Goal: Book appointment/travel/reservation

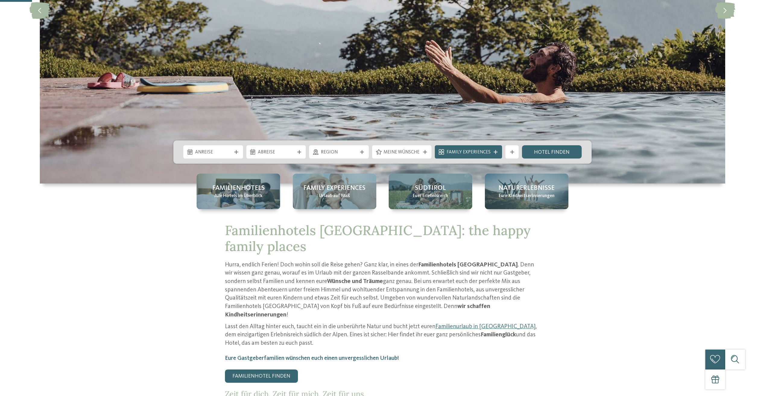
scroll to position [211, 0]
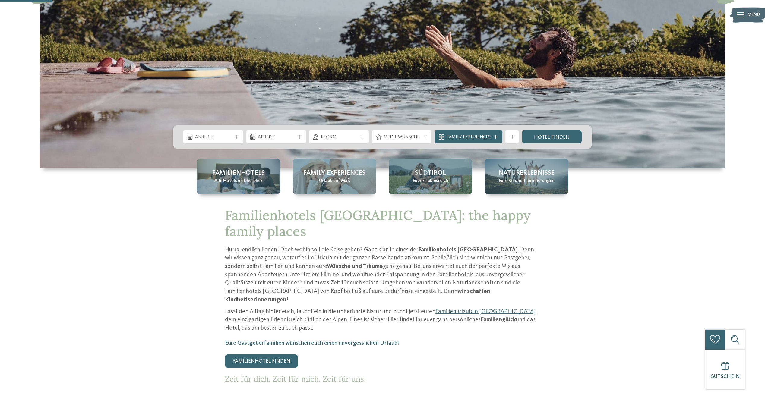
click at [224, 140] on span "Anreise" at bounding box center [213, 137] width 37 height 7
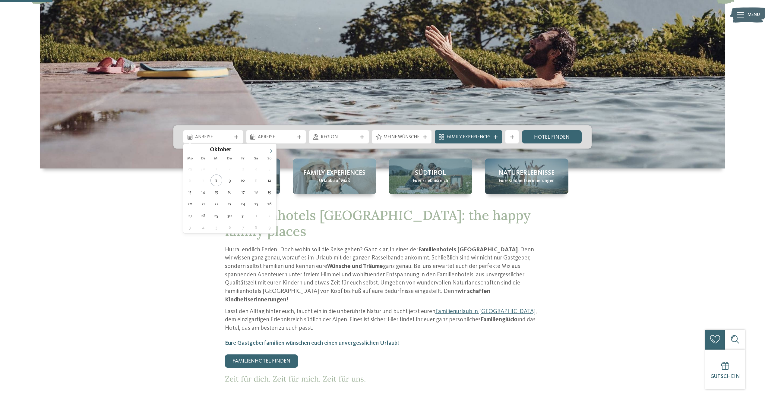
click at [270, 149] on span at bounding box center [271, 149] width 10 height 10
type input "****"
click at [270, 149] on span at bounding box center [271, 149] width 10 height 10
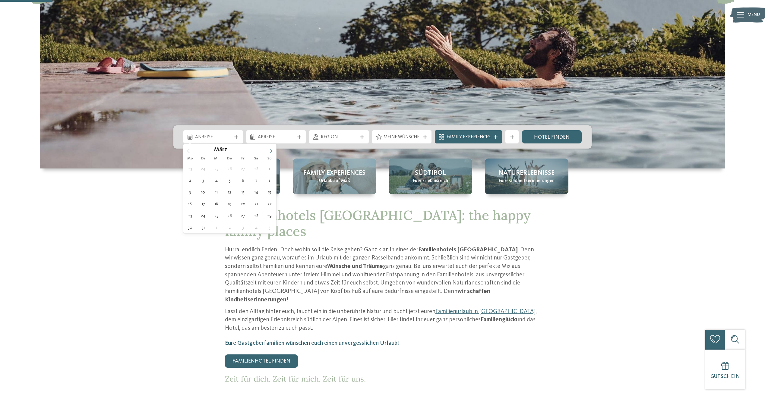
click at [270, 149] on span at bounding box center [271, 149] width 10 height 10
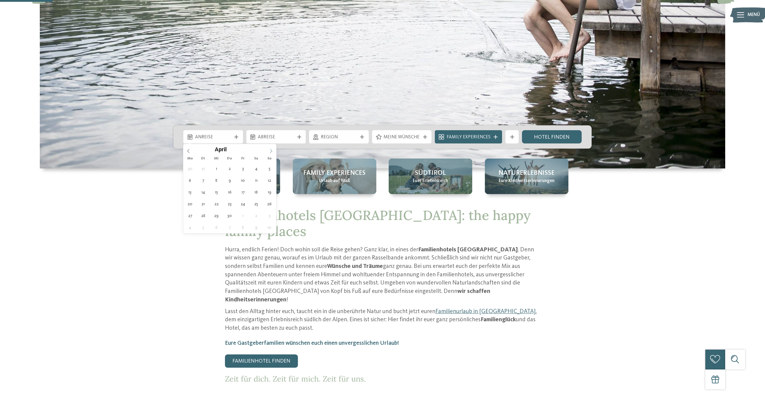
click at [270, 149] on span at bounding box center [271, 149] width 10 height 10
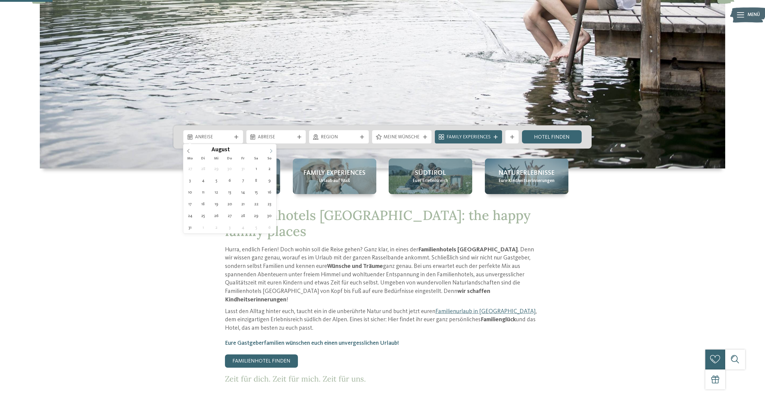
type div "09.08.2026"
type input "****"
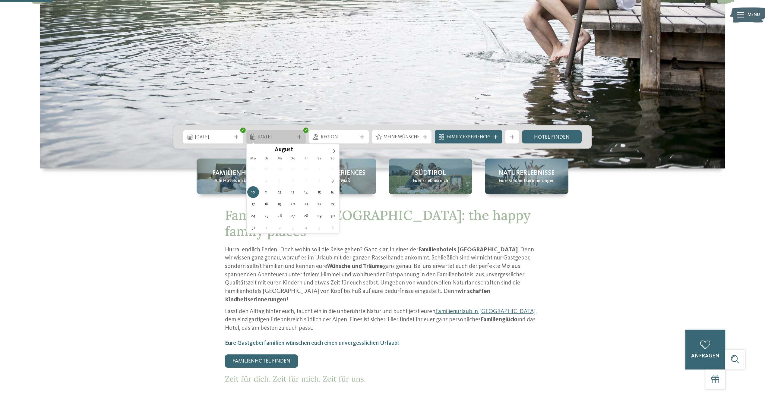
click at [298, 136] on div at bounding box center [299, 137] width 7 height 4
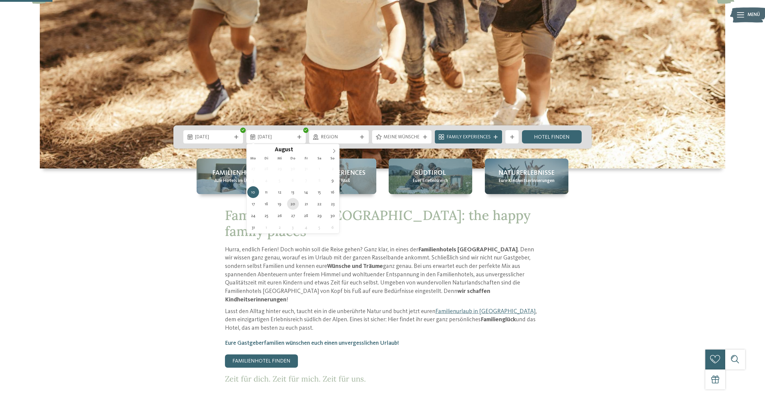
type div "20.08.2026"
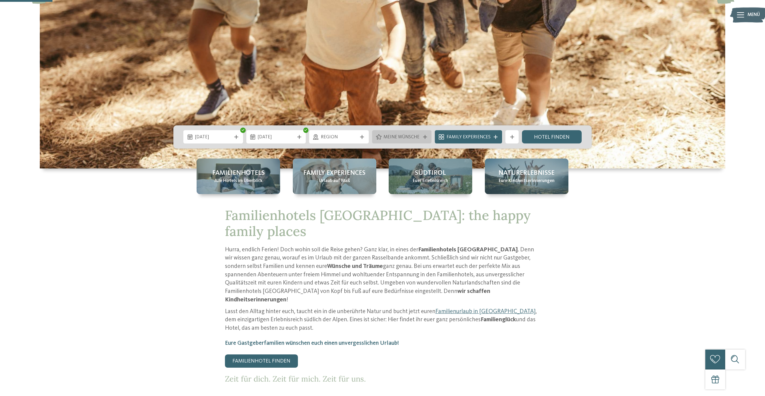
click at [420, 136] on span "Meine Wünsche" at bounding box center [402, 137] width 37 height 7
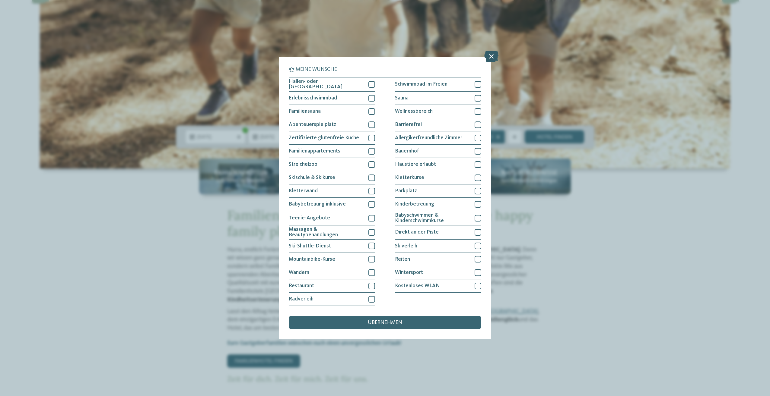
click at [492, 58] on icon at bounding box center [491, 56] width 14 height 11
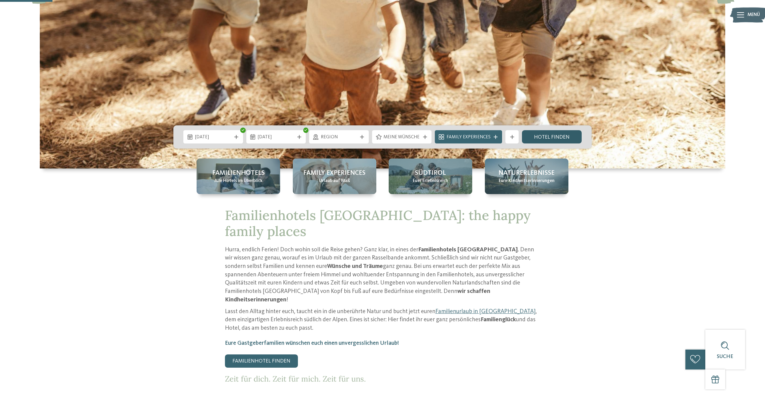
click at [543, 135] on link "Hotel finden" at bounding box center [552, 136] width 60 height 13
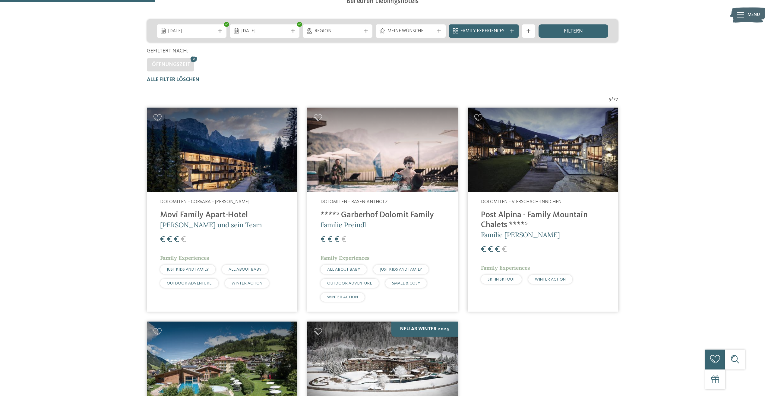
scroll to position [70, 0]
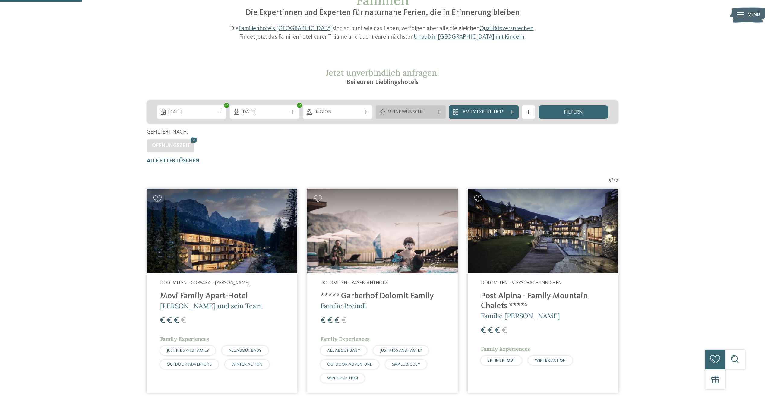
click at [409, 112] on span "Meine Wünsche" at bounding box center [411, 112] width 46 height 7
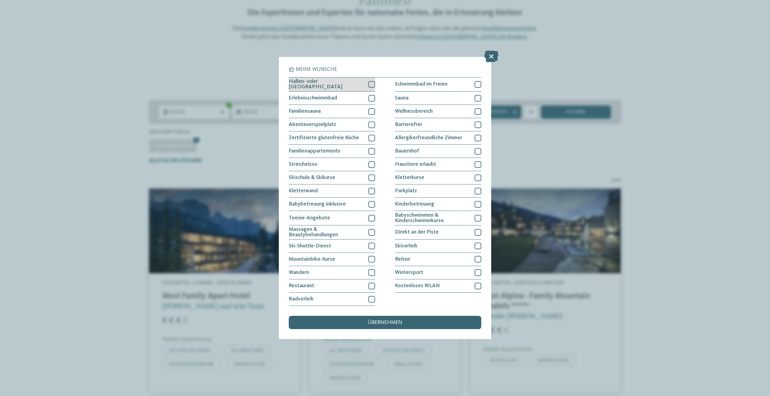
click at [367, 84] on div "Hallen- oder Schleusenbad" at bounding box center [332, 85] width 86 height 14
click at [463, 85] on div "Schwimmbad im Freien" at bounding box center [438, 85] width 86 height 14
click at [375, 322] on span "übernehmen" at bounding box center [385, 322] width 34 height 5
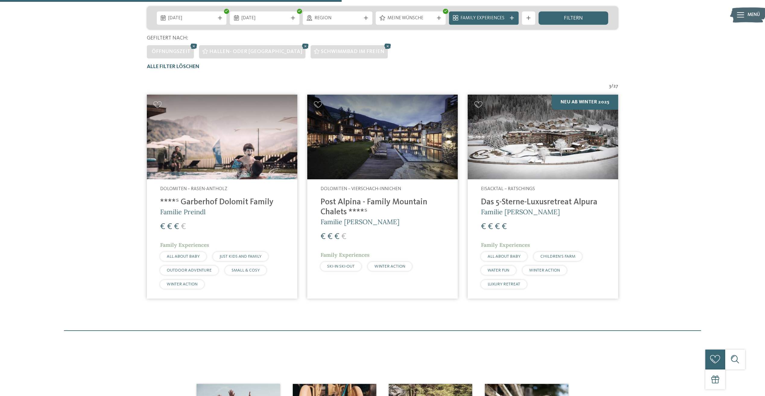
scroll to position [161, 0]
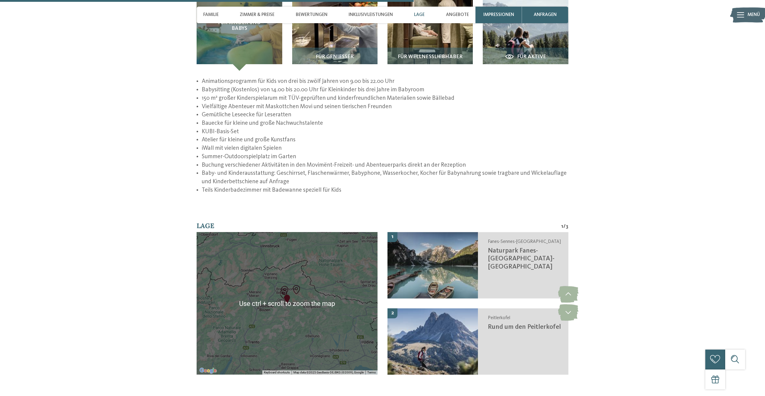
scroll to position [1237, 0]
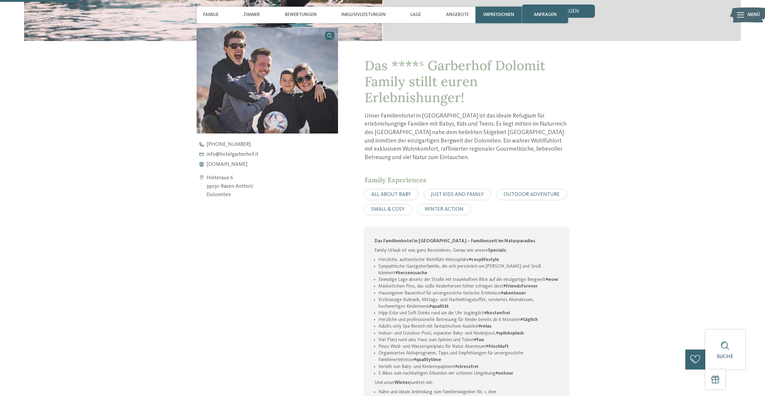
scroll to position [272, 0]
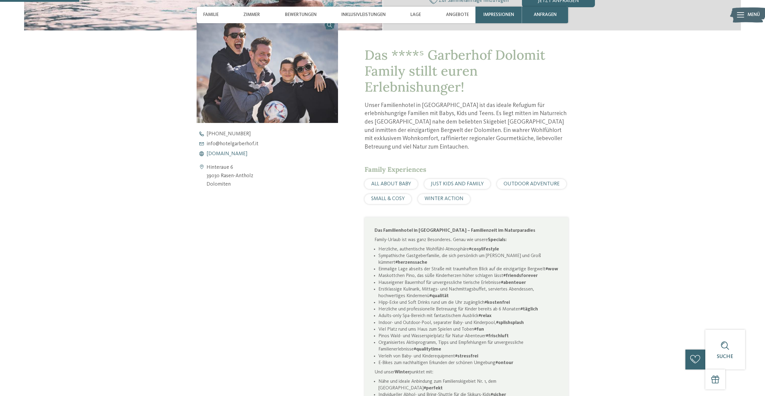
click at [247, 156] on span "[DOMAIN_NAME]" at bounding box center [227, 153] width 41 height 5
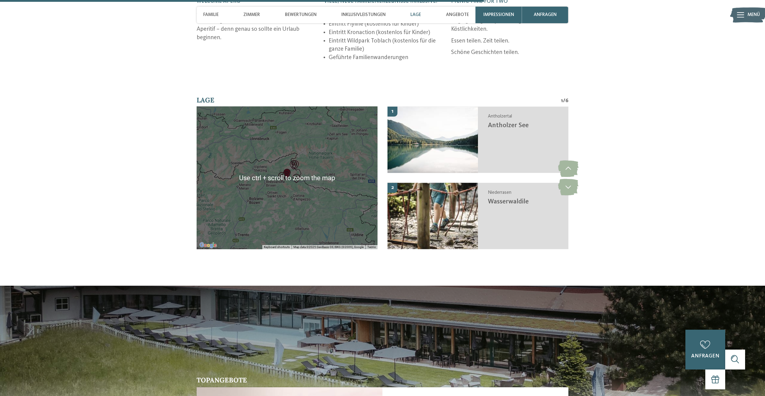
scroll to position [1660, 0]
